Goal: Check status: Check status

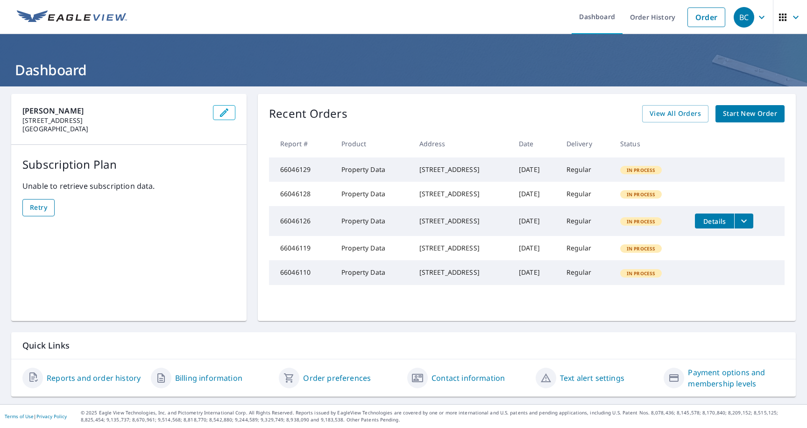
click at [36, 206] on span "Retry" at bounding box center [38, 208] width 17 height 12
click at [50, 211] on data\ "Retry" at bounding box center [38, 207] width 32 height 17
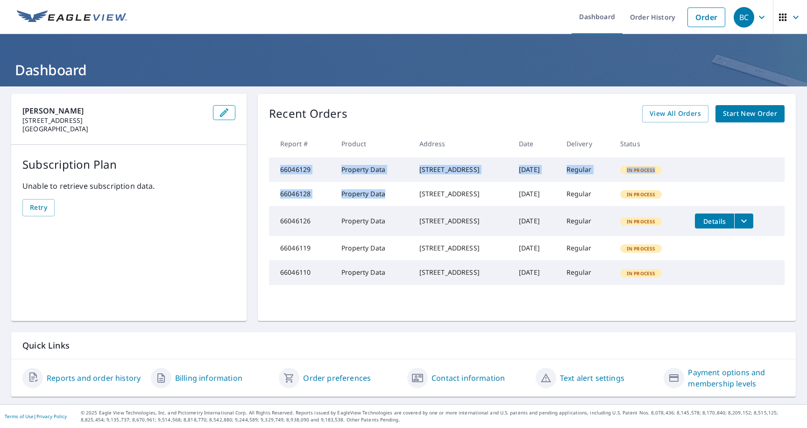
drag, startPoint x: 282, startPoint y: 175, endPoint x: 347, endPoint y: 219, distance: 78.8
click at [347, 219] on tbody "66046129 Property Data [STREET_ADDRESS] [DATE] Regular In Process 66046128 Prop…" at bounding box center [527, 221] width 516 height 128
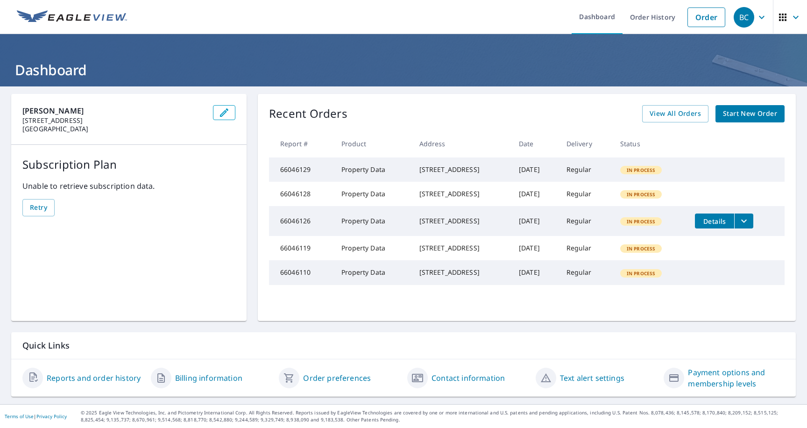
click at [372, 206] on td "Property Data" at bounding box center [373, 194] width 78 height 24
drag, startPoint x: 381, startPoint y: 211, endPoint x: 279, endPoint y: 179, distance: 106.2
click at [280, 180] on tbody "66046129 Property Data [STREET_ADDRESS] [DATE] Regular In Process 66046128 Prop…" at bounding box center [527, 221] width 516 height 128
click at [279, 179] on td "66046129" at bounding box center [301, 169] width 65 height 24
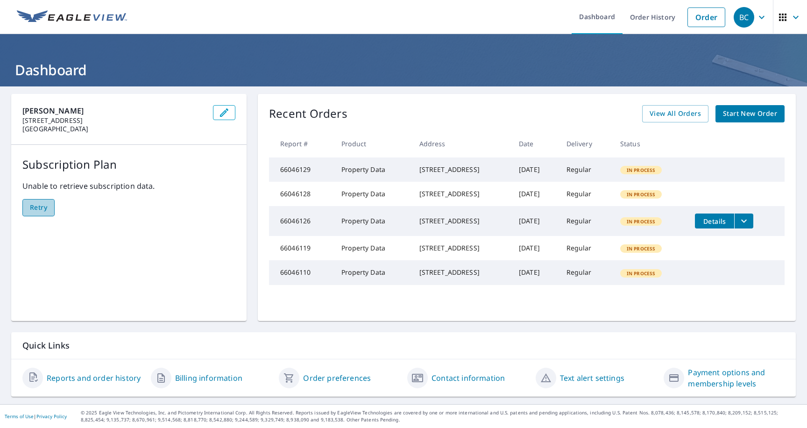
click at [39, 199] on data\ "Retry" at bounding box center [38, 207] width 32 height 17
click at [43, 202] on span "Retry" at bounding box center [38, 208] width 17 height 12
click at [45, 202] on span "Retry" at bounding box center [38, 208] width 17 height 12
click at [37, 202] on span "Retry" at bounding box center [38, 208] width 17 height 12
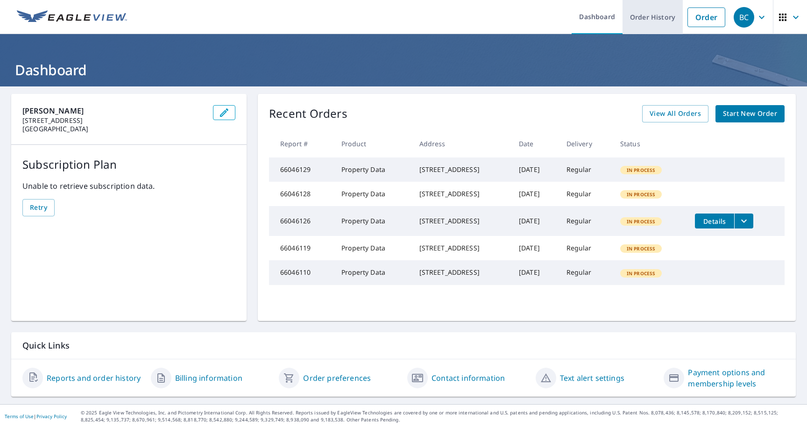
click at [662, 20] on link "Order History" at bounding box center [653, 17] width 60 height 34
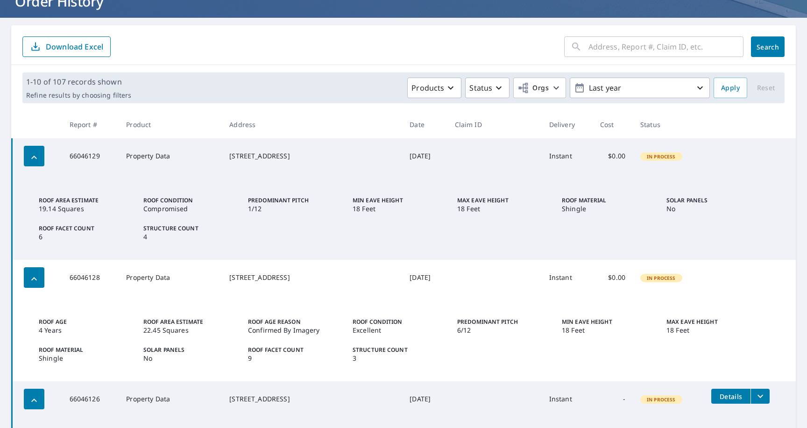
scroll to position [69, 0]
click at [34, 161] on icon "button" at bounding box center [33, 156] width 11 height 11
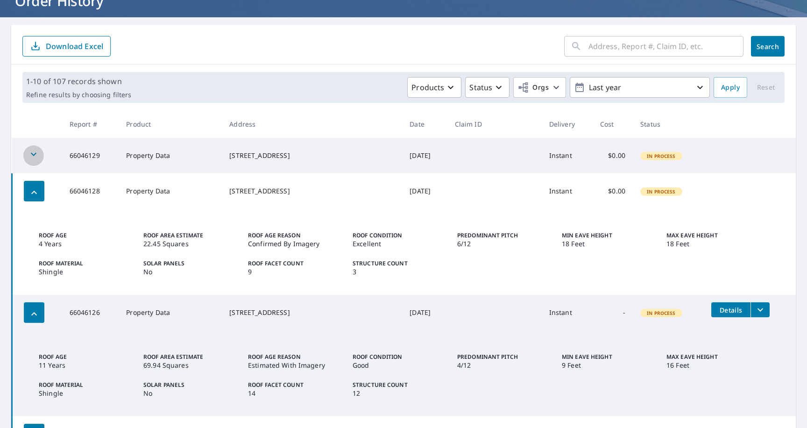
click at [34, 161] on div "button" at bounding box center [33, 155] width 21 height 21
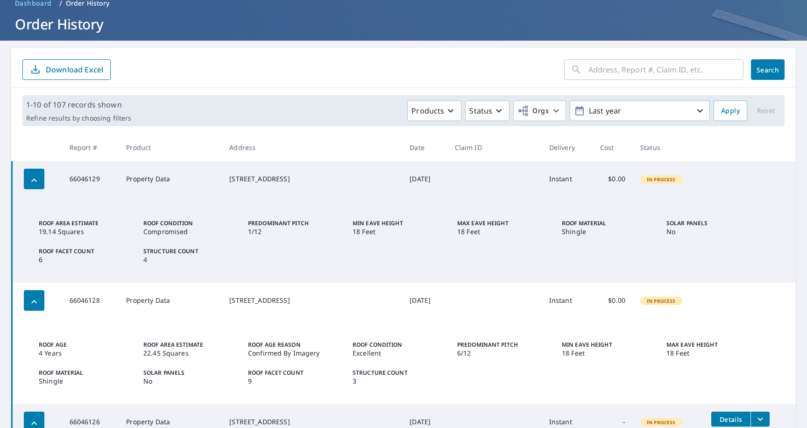
scroll to position [58, 0]
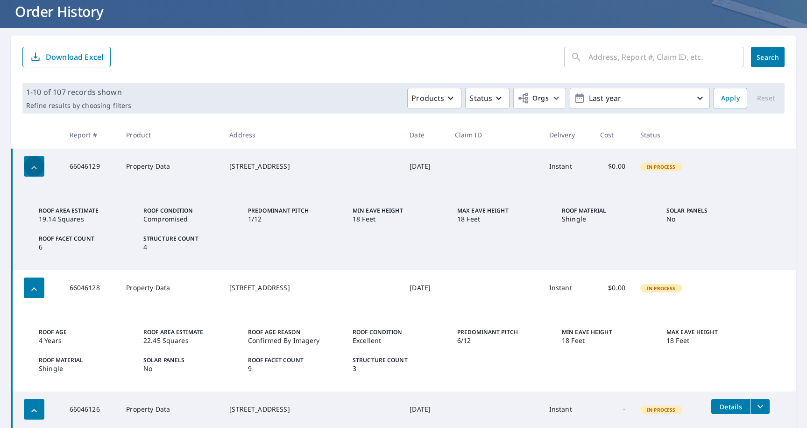
click at [31, 170] on icon "button" at bounding box center [33, 167] width 11 height 11
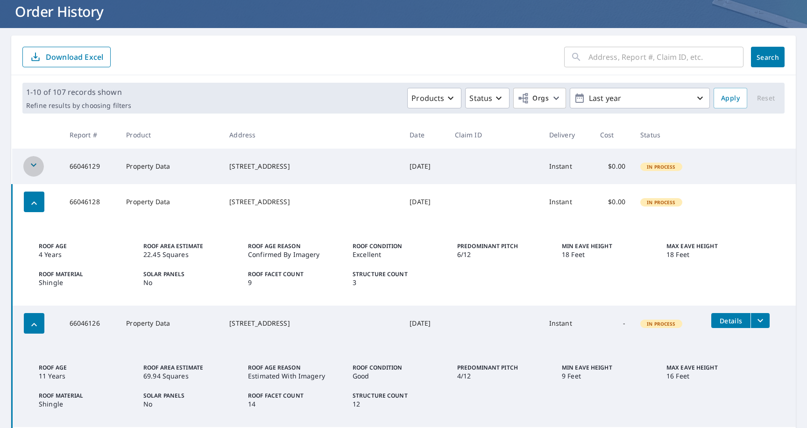
click at [31, 170] on icon "button" at bounding box center [33, 164] width 11 height 11
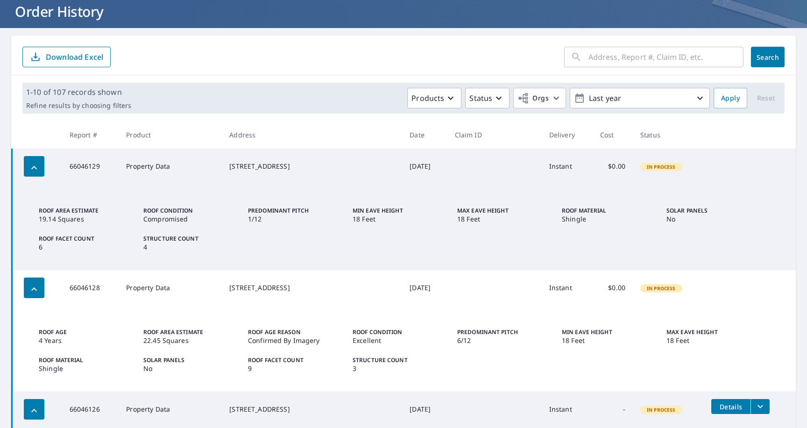
click at [31, 170] on icon "button" at bounding box center [33, 167] width 11 height 11
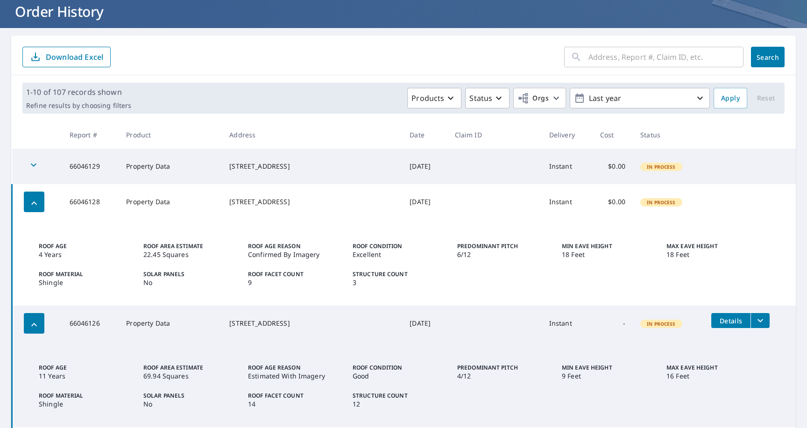
click at [31, 170] on icon "button" at bounding box center [33, 164] width 11 height 11
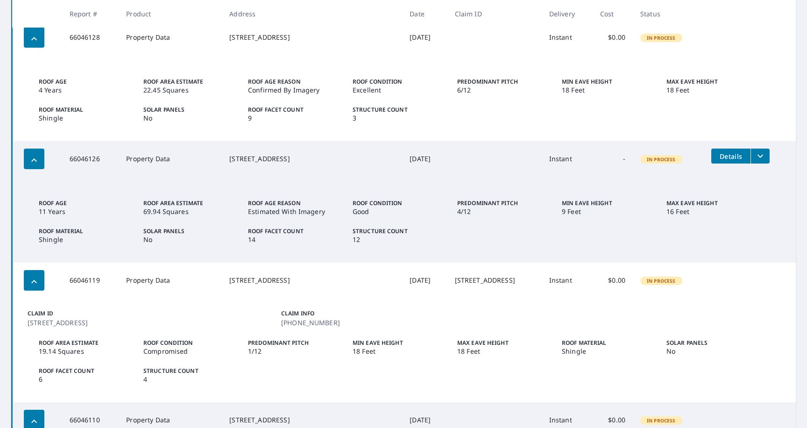
scroll to position [309, 0]
click at [35, 165] on div "button" at bounding box center [34, 158] width 21 height 21
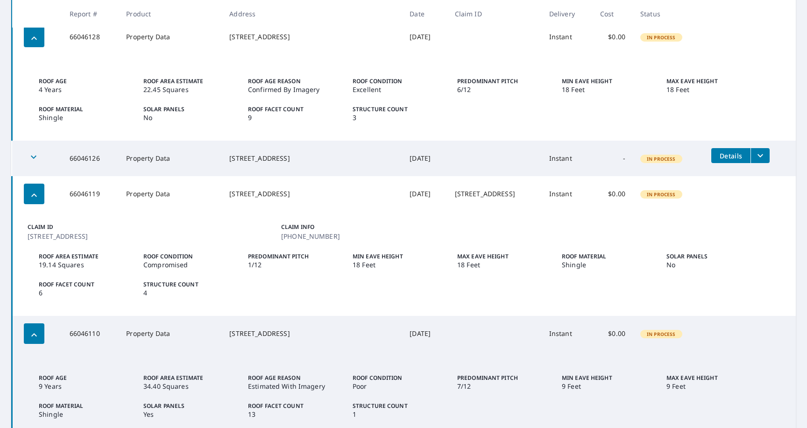
click at [35, 165] on div "button" at bounding box center [33, 158] width 21 height 21
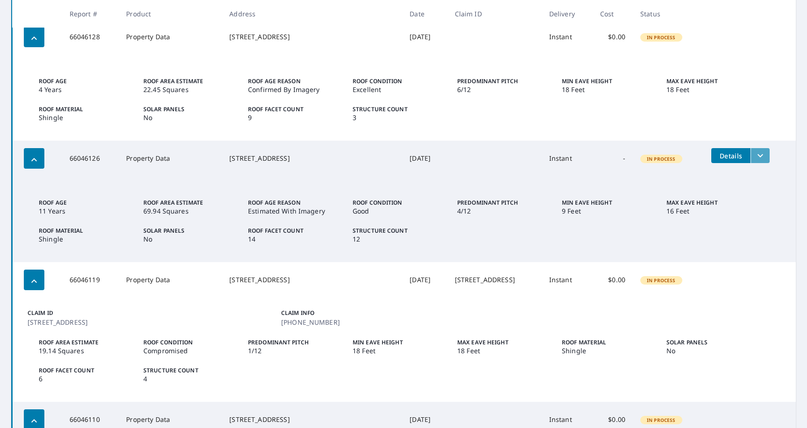
click at [758, 154] on icon "filesDropdownBtn-66046126" at bounding box center [761, 155] width 6 height 3
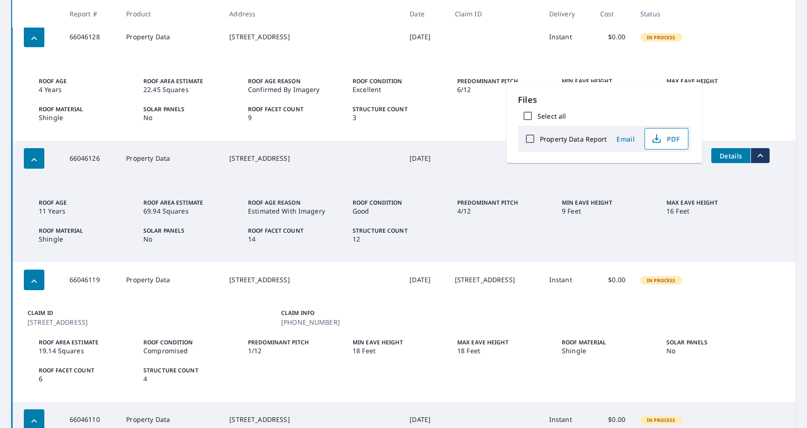
click at [670, 136] on span "PDF" at bounding box center [666, 138] width 30 height 11
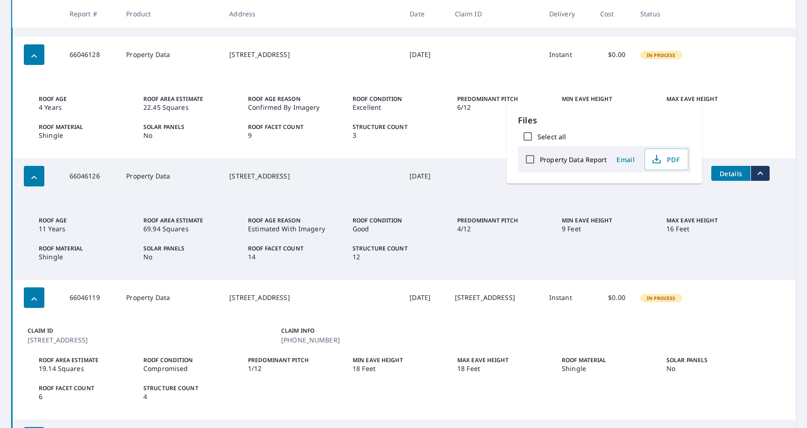
scroll to position [286, 0]
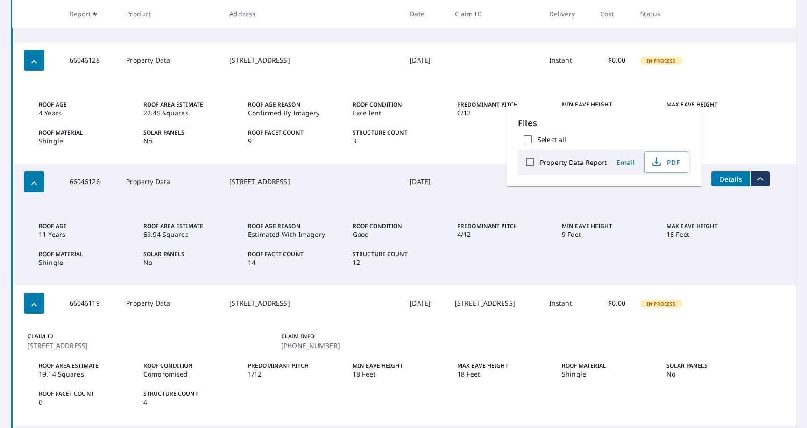
click at [266, 301] on div "[STREET_ADDRESS]" at bounding box center [311, 303] width 165 height 9
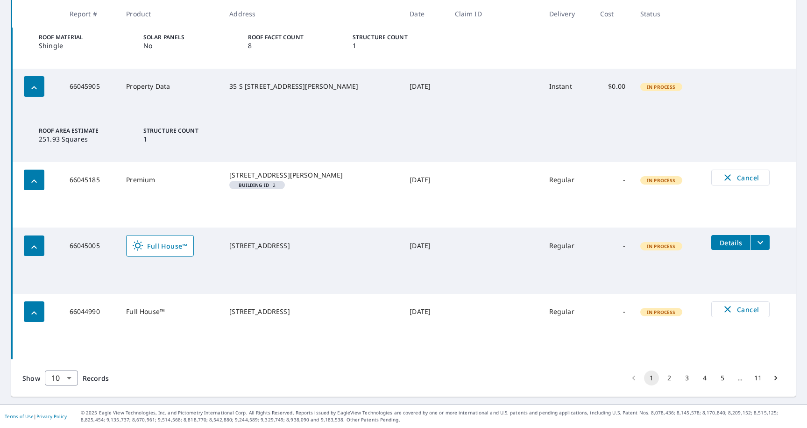
scroll to position [912, 0]
click at [755, 246] on icon "filesDropdownBtn-66045005" at bounding box center [760, 242] width 11 height 11
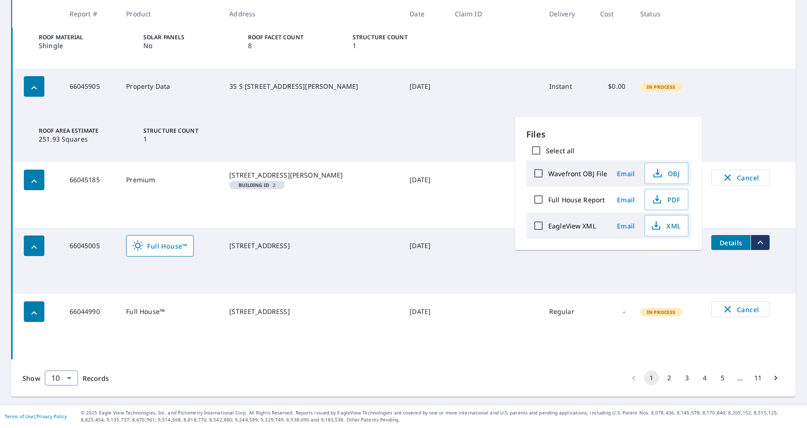
click at [746, 253] on td "Details" at bounding box center [750, 243] width 92 height 30
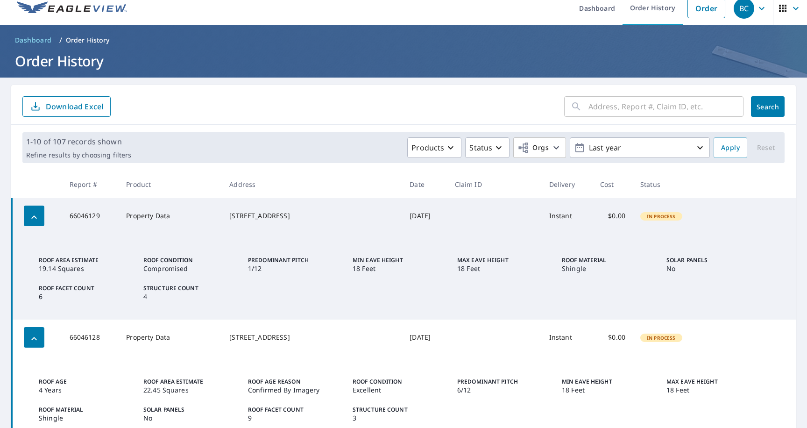
scroll to position [7, 0]
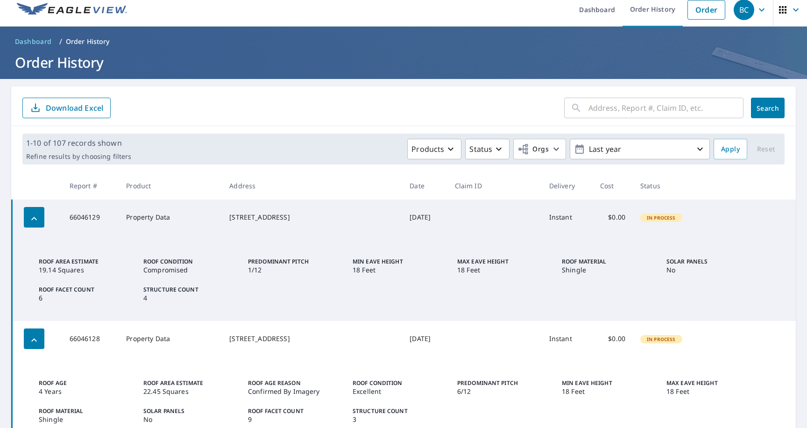
click at [418, 159] on div "1-10 of 107 records shown Refine results by choosing filters Products Status Or…" at bounding box center [403, 149] width 762 height 31
click at [535, 155] on button "Orgs" at bounding box center [539, 149] width 53 height 21
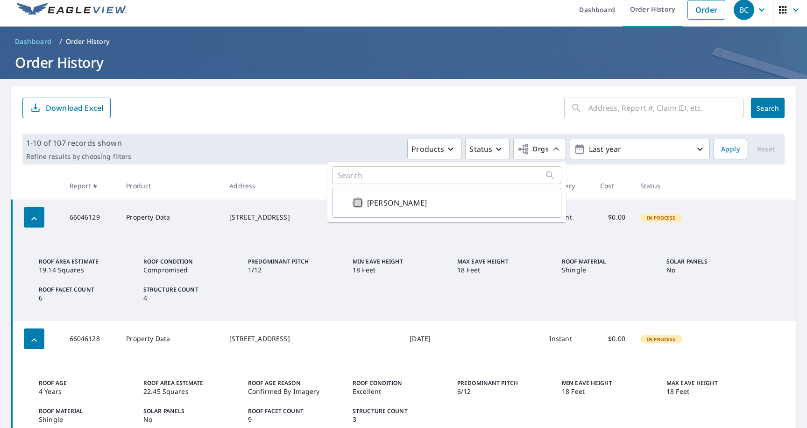
click at [360, 206] on input "[PERSON_NAME]" at bounding box center [357, 202] width 11 height 11
checkbox input "false"
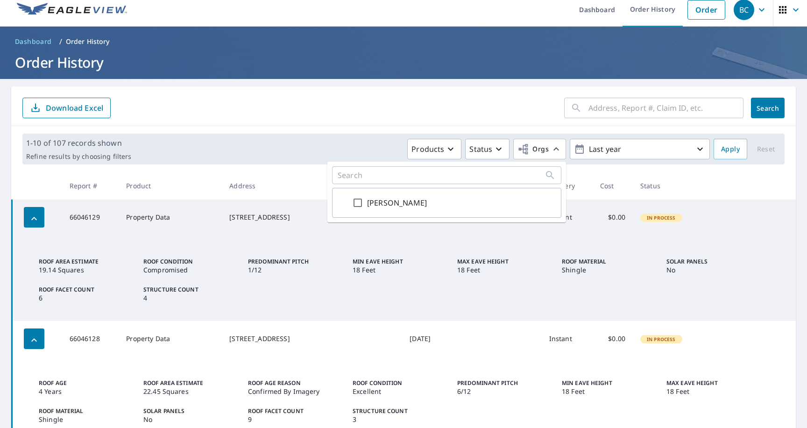
click at [360, 262] on p "Min Eave Height" at bounding box center [399, 261] width 93 height 8
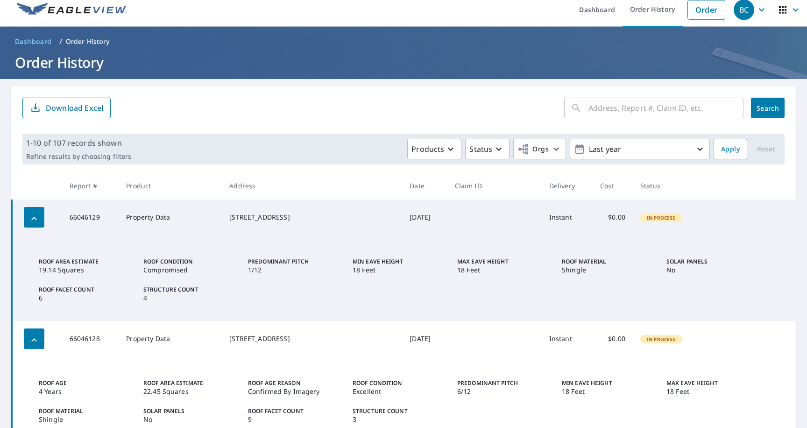
click at [33, 219] on icon "button" at bounding box center [34, 218] width 6 height 3
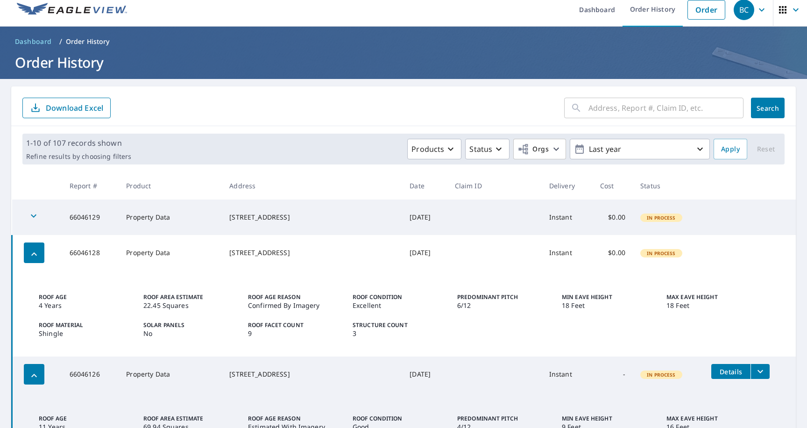
click at [33, 219] on icon "button" at bounding box center [33, 215] width 11 height 11
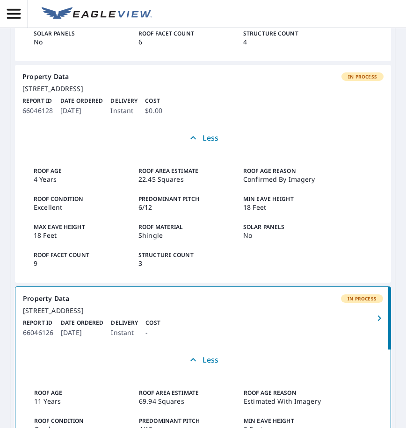
scroll to position [374, 0]
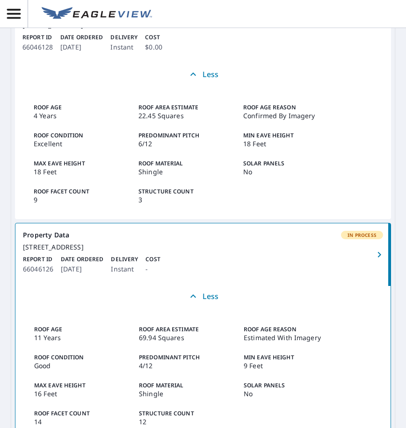
click at [380, 260] on icon "button" at bounding box center [378, 254] width 11 height 11
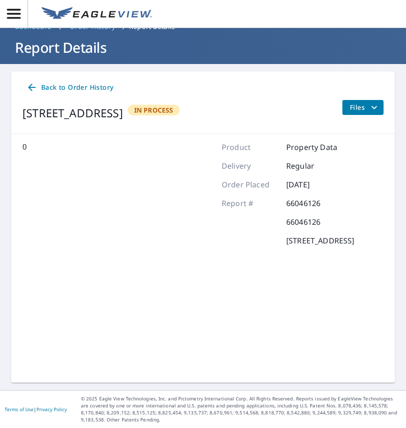
scroll to position [16, 0]
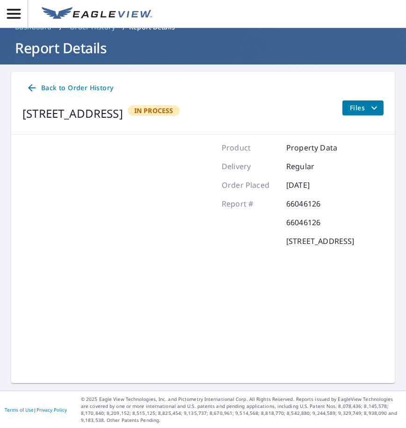
click at [356, 109] on span "Files" at bounding box center [364, 107] width 30 height 11
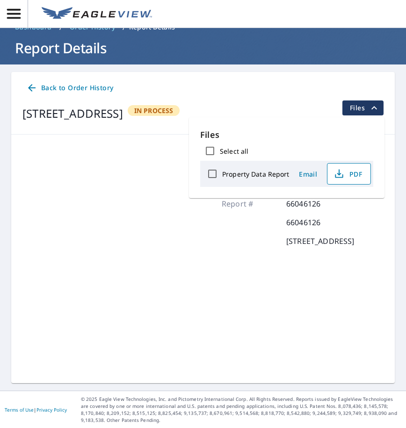
click at [351, 174] on span "PDF" at bounding box center [348, 173] width 30 height 11
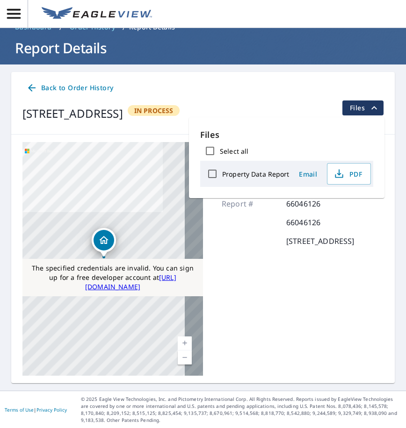
click at [329, 258] on div "Product Property Data Delivery Regular Order Placed [DATE] Report # 66046126 66…" at bounding box center [287, 259] width 132 height 234
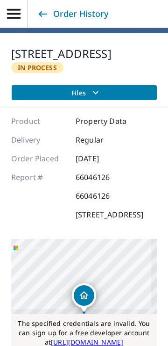
scroll to position [24, 0]
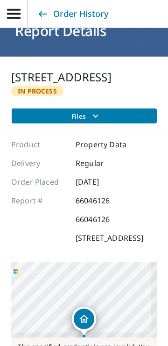
click at [95, 118] on icon "filesDropdownBtn-66046126" at bounding box center [96, 115] width 6 height 3
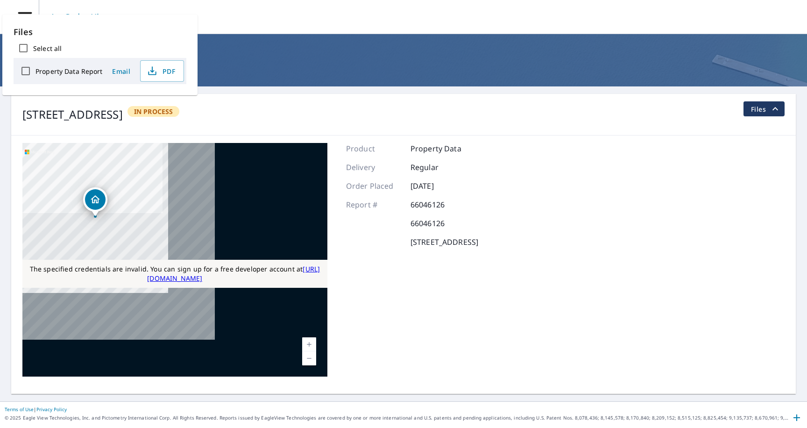
scroll to position [0, 0]
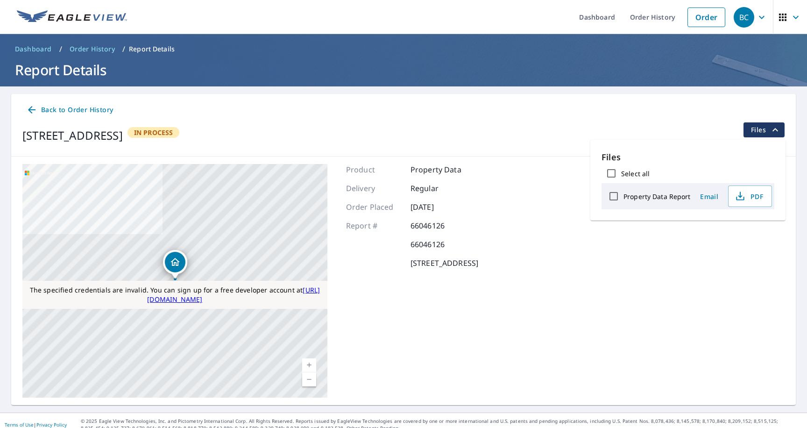
click at [142, 49] on p "Report Details" at bounding box center [152, 48] width 46 height 9
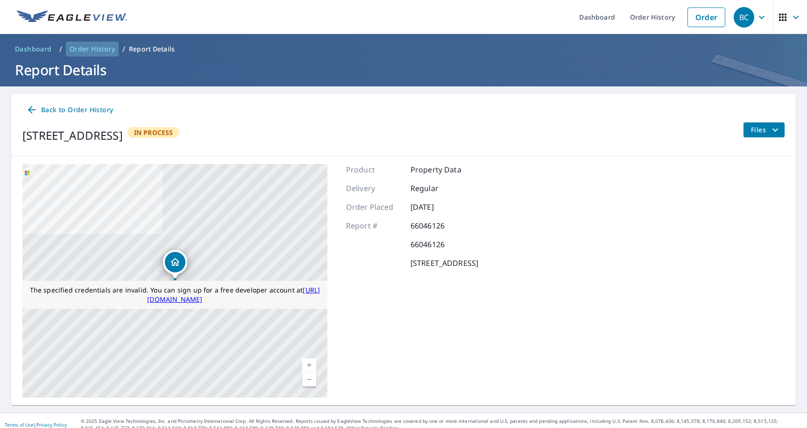
click at [106, 46] on span "Order History" at bounding box center [92, 48] width 45 height 9
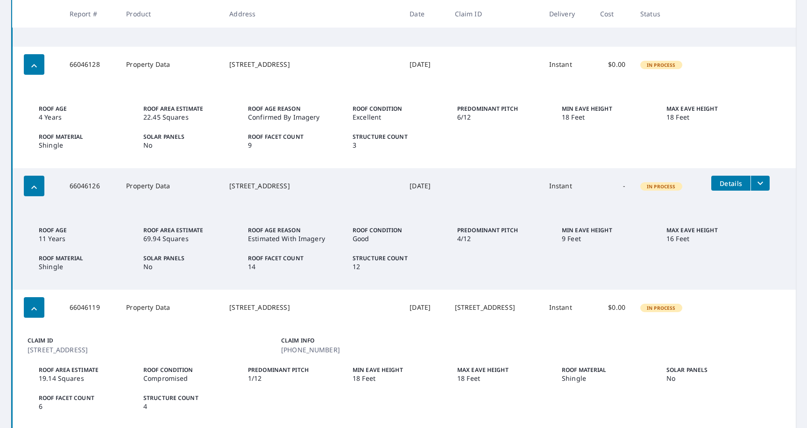
scroll to position [289, 0]
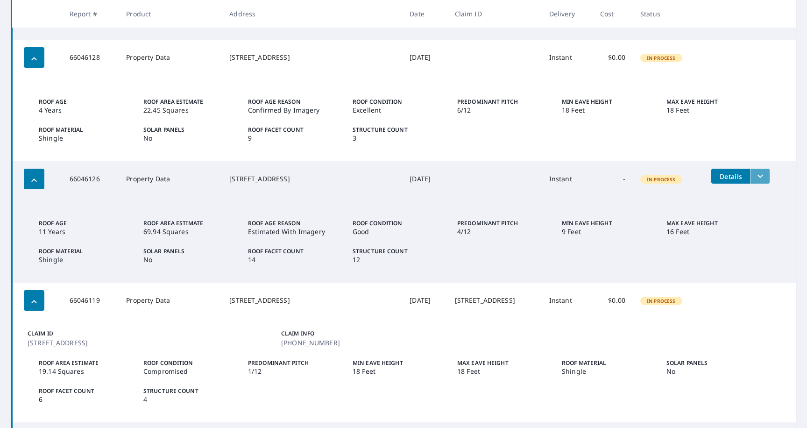
click at [751, 179] on button "filesDropdownBtn-66046126" at bounding box center [760, 176] width 19 height 15
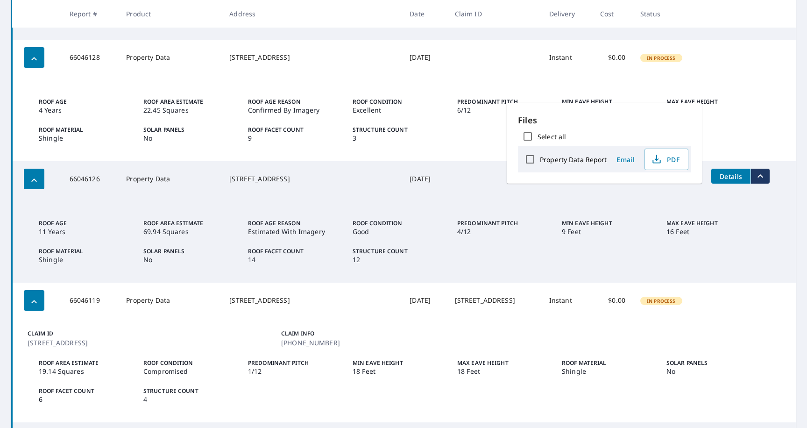
click at [731, 175] on span "Details" at bounding box center [731, 176] width 28 height 9
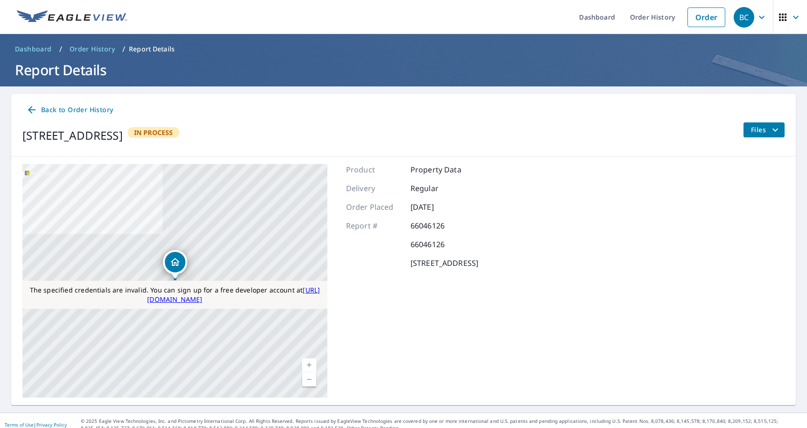
click at [91, 48] on span "Order History" at bounding box center [92, 48] width 45 height 9
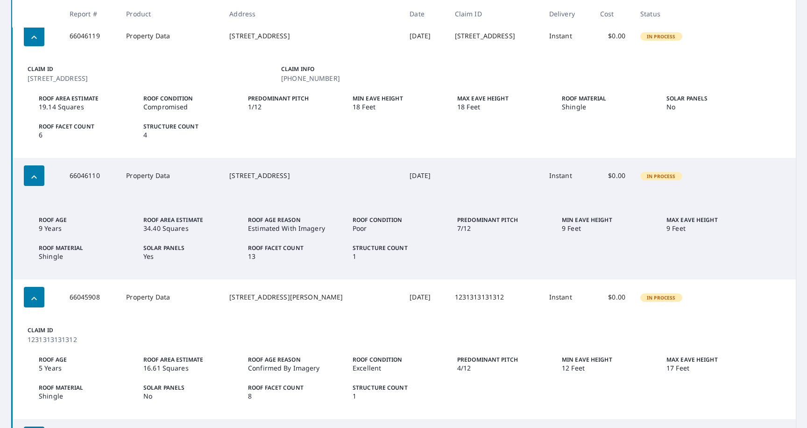
scroll to position [556, 0]
